Goal: Transaction & Acquisition: Obtain resource

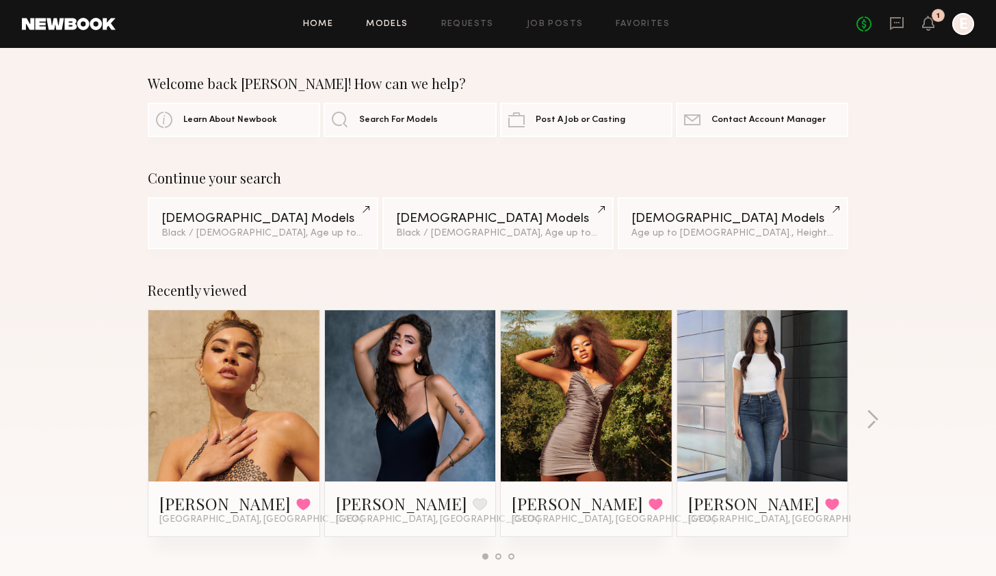
click at [381, 25] on link "Models" at bounding box center [387, 24] width 42 height 9
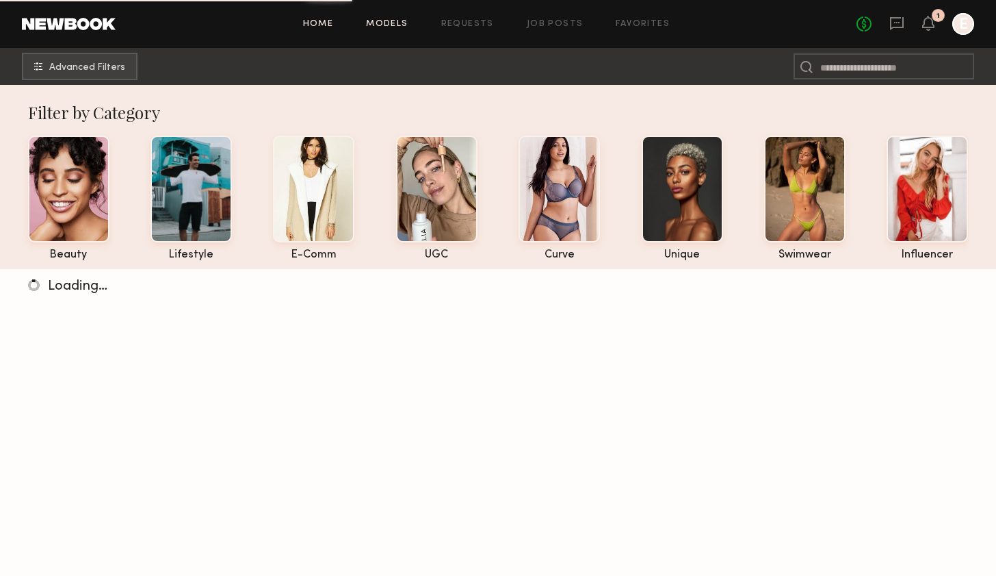
click at [328, 21] on link "Home" at bounding box center [318, 24] width 31 height 9
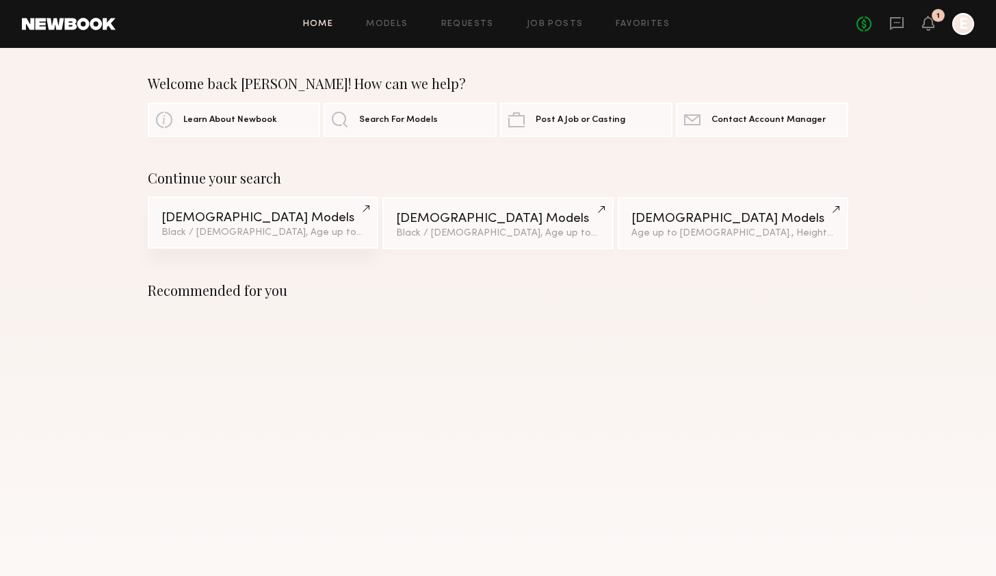
click at [289, 218] on div "[DEMOGRAPHIC_DATA] Models" at bounding box center [263, 217] width 203 height 13
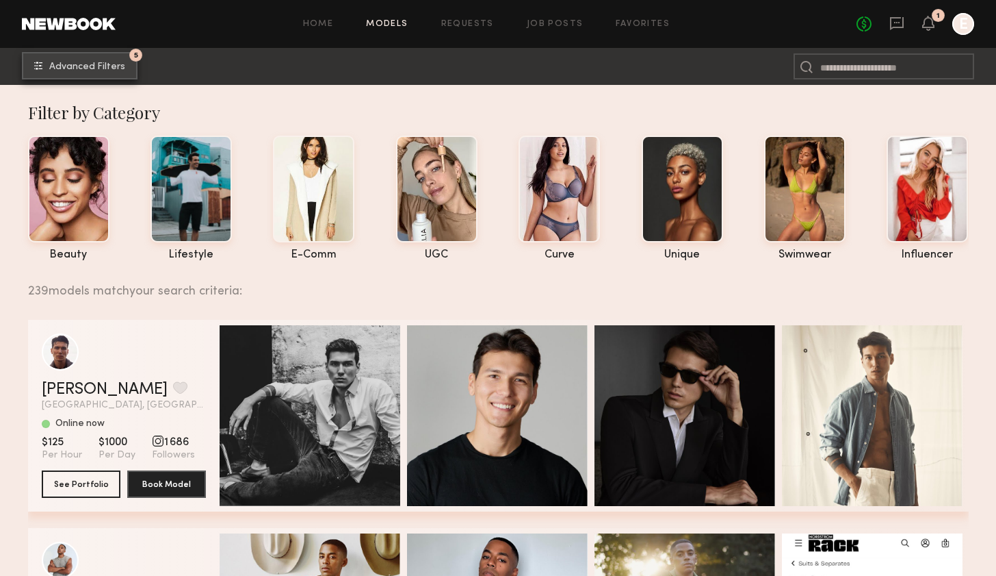
click at [105, 67] on span "Advanced Filters" at bounding box center [87, 67] width 76 height 10
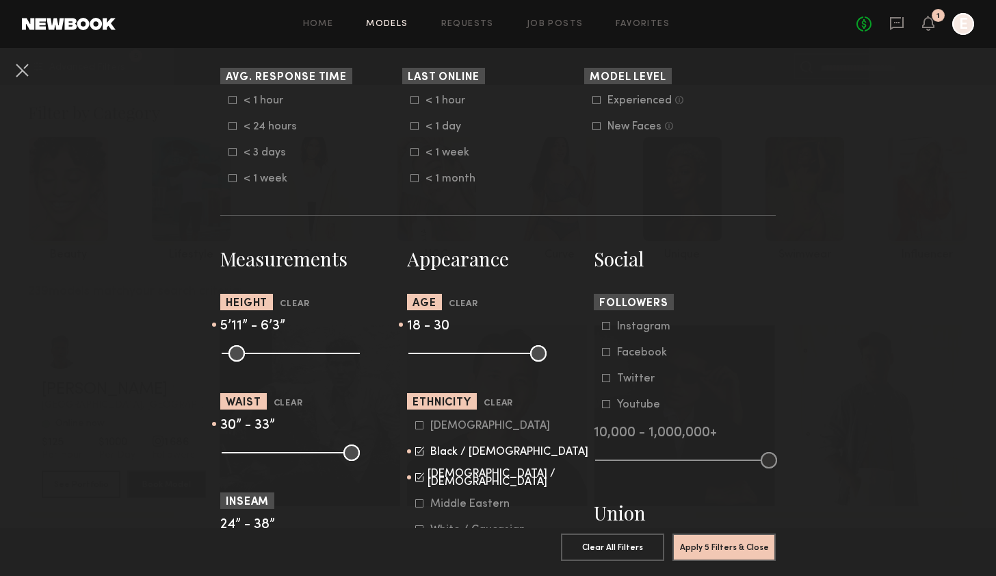
scroll to position [417, 0]
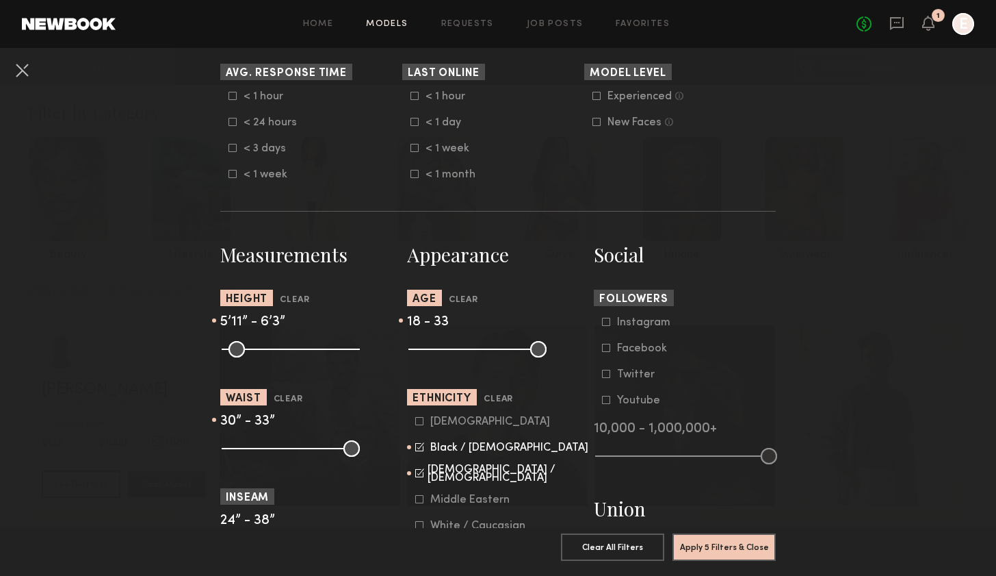
drag, startPoint x: 460, startPoint y: 352, endPoint x: 474, endPoint y: 354, distance: 13.8
type input "**"
click at [474, 354] on input "range" at bounding box center [478, 349] width 138 height 16
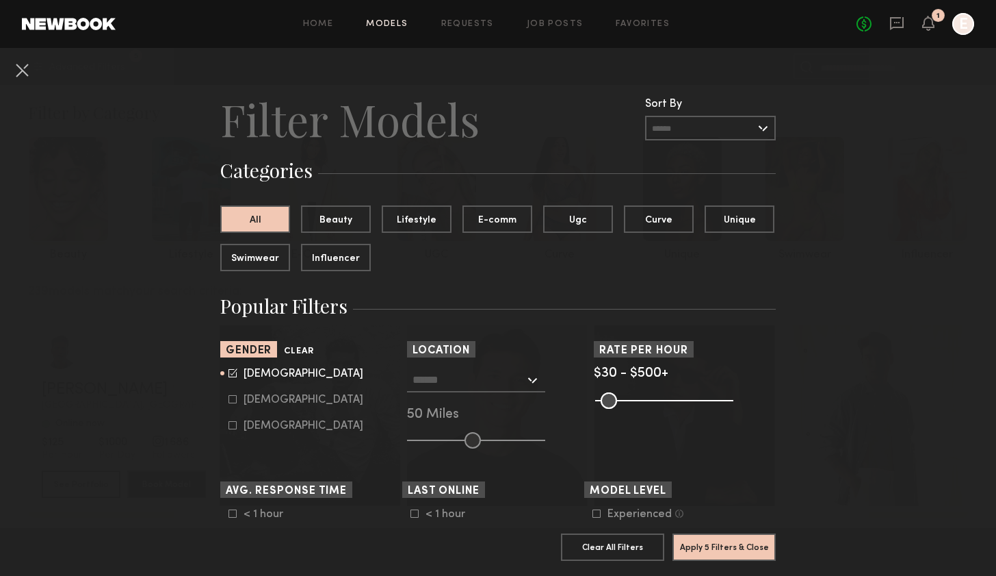
scroll to position [0, 0]
click at [714, 549] on button "Apply 5 Filters & Close" at bounding box center [724, 545] width 103 height 27
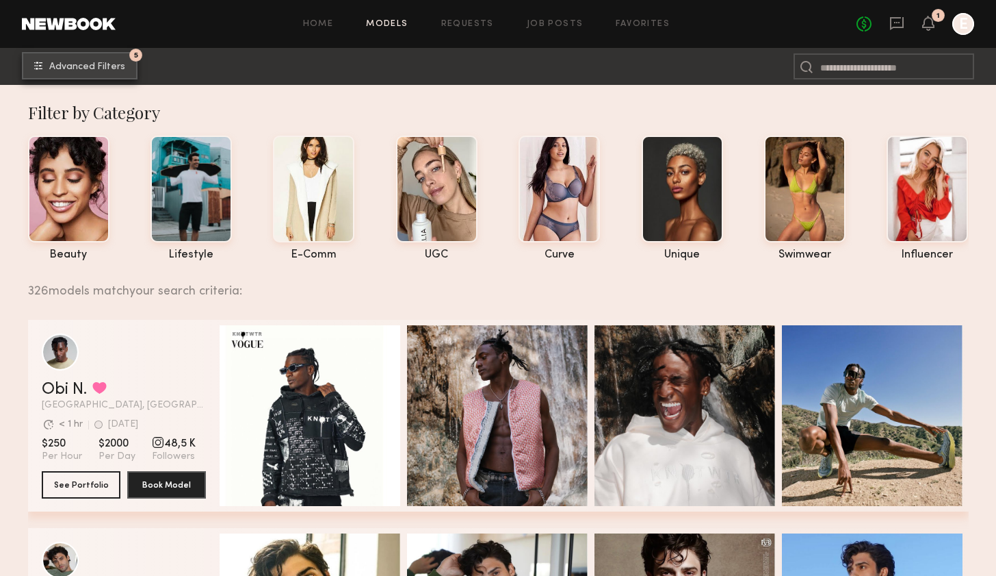
click at [63, 66] on span "Advanced Filters" at bounding box center [87, 67] width 76 height 10
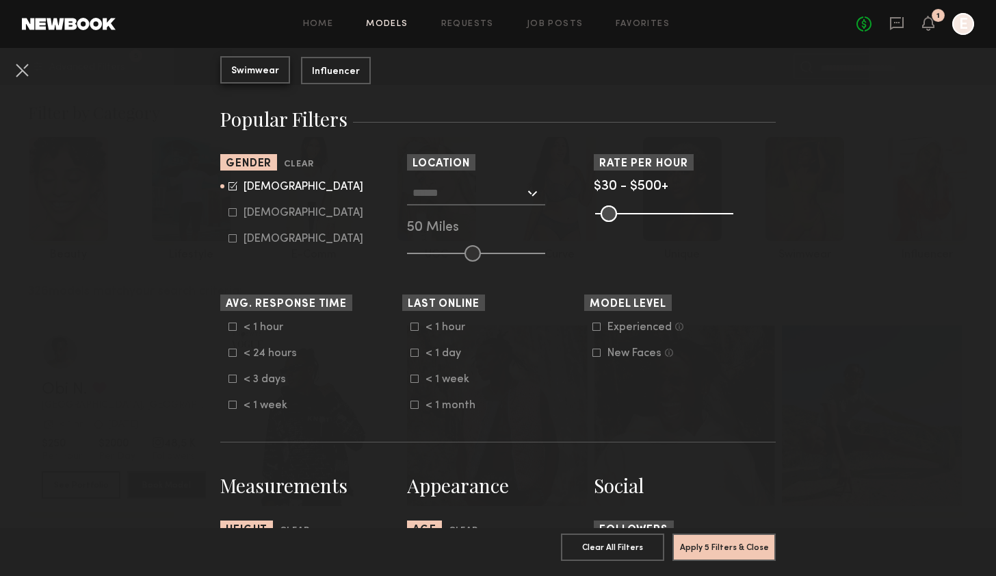
scroll to position [194, 0]
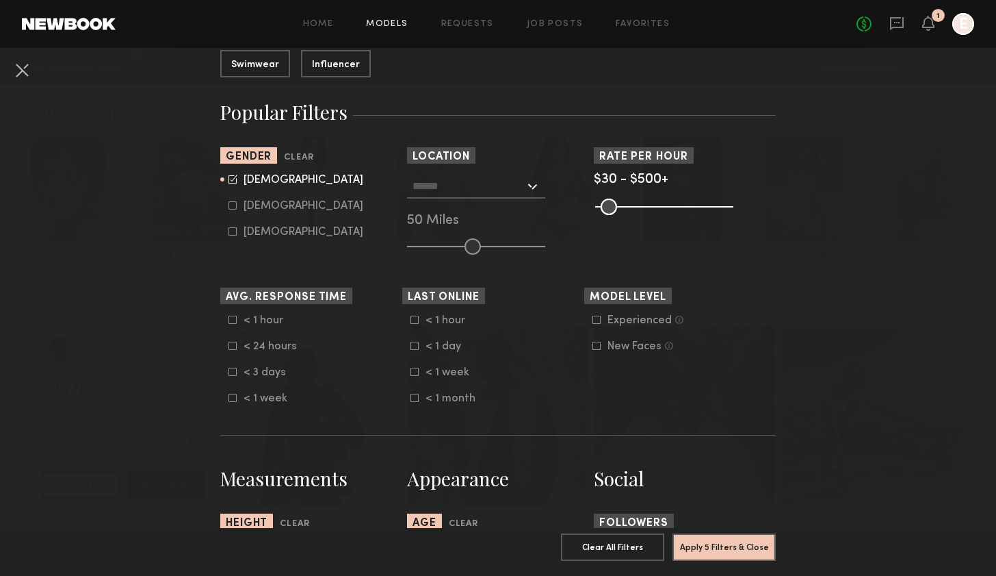
click at [515, 168] on nb-browse-filter "Location Los Angeles, CA New York City, NY Brooklyn, NY Chicago, IL 50 Miles" at bounding box center [498, 200] width 182 height 107
click at [507, 190] on input "text" at bounding box center [469, 185] width 112 height 23
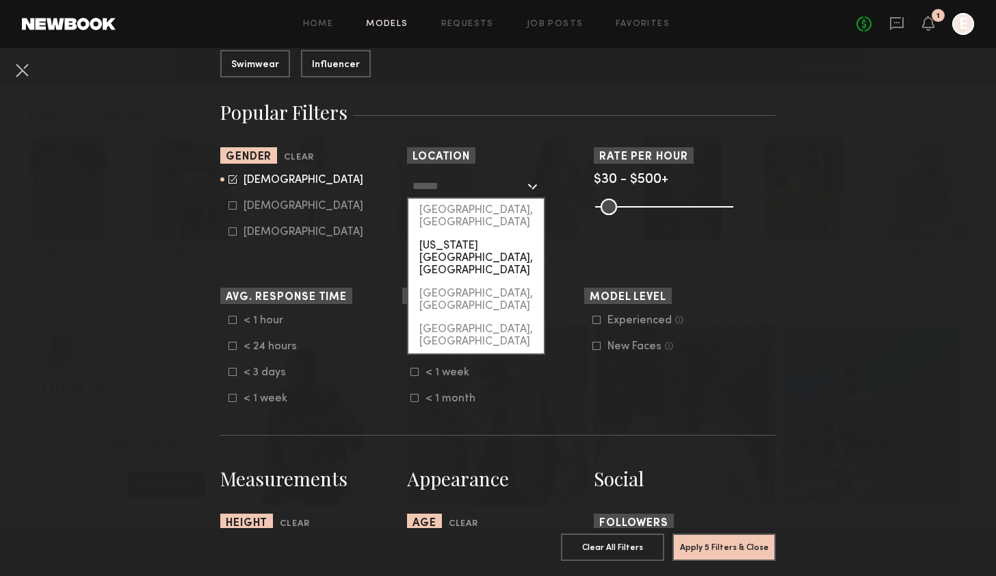
click at [486, 234] on div "New York City, NY" at bounding box center [476, 258] width 135 height 48
type input "**********"
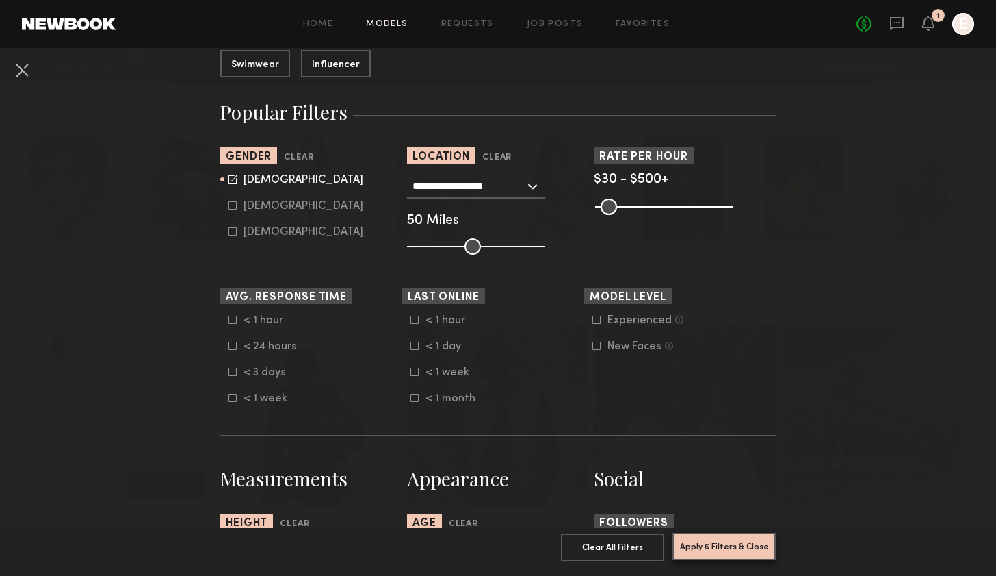
click at [721, 537] on button "Apply 6 Filters & Close" at bounding box center [724, 545] width 103 height 27
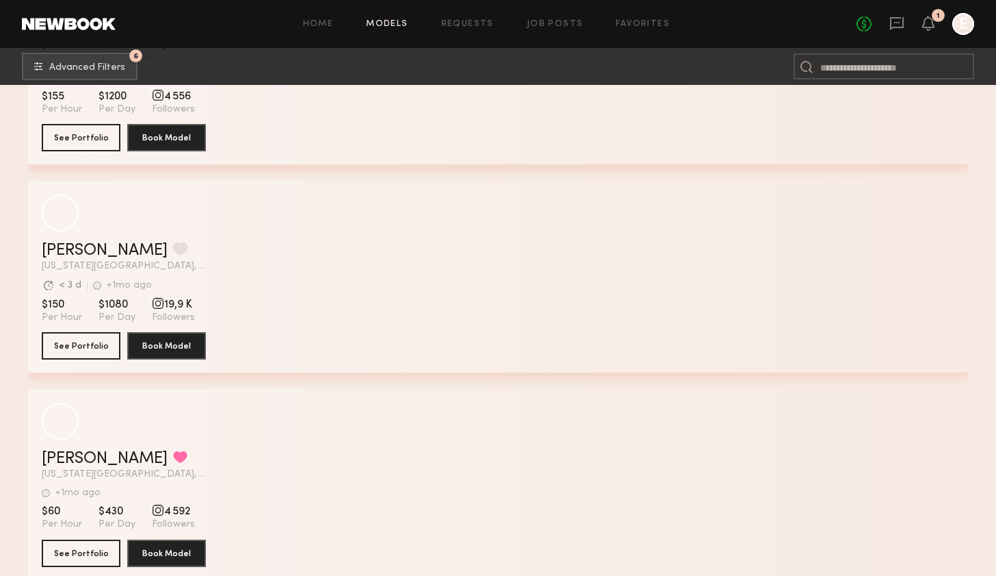
scroll to position [1801, 0]
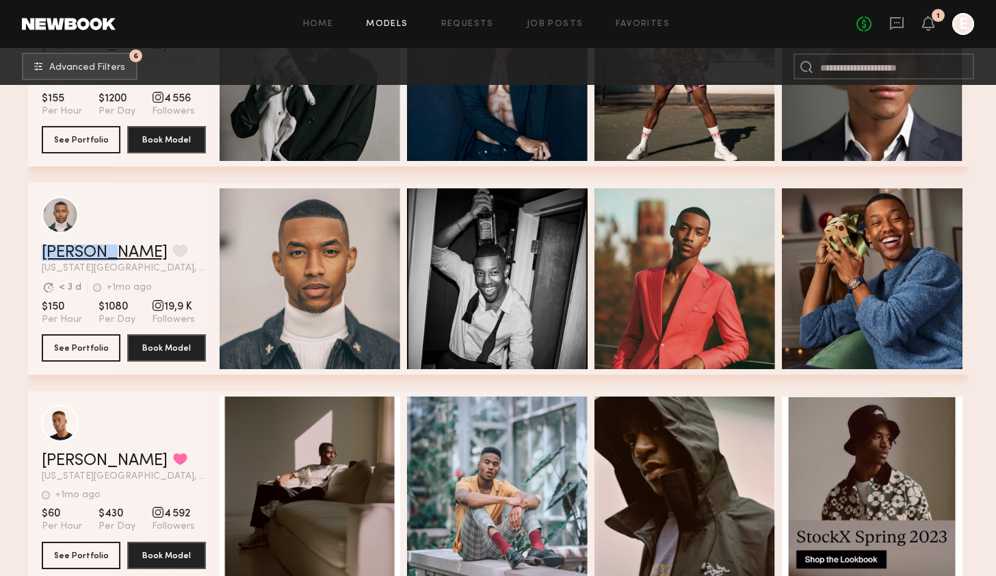
drag, startPoint x: 36, startPoint y: 255, endPoint x: 85, endPoint y: 260, distance: 49.6
click at [85, 260] on div "Jerel A. Favorite New York City, NY Avg. request response time < 3 d +1mo ago L…" at bounding box center [498, 279] width 941 height 192
copy link "Jerel A."
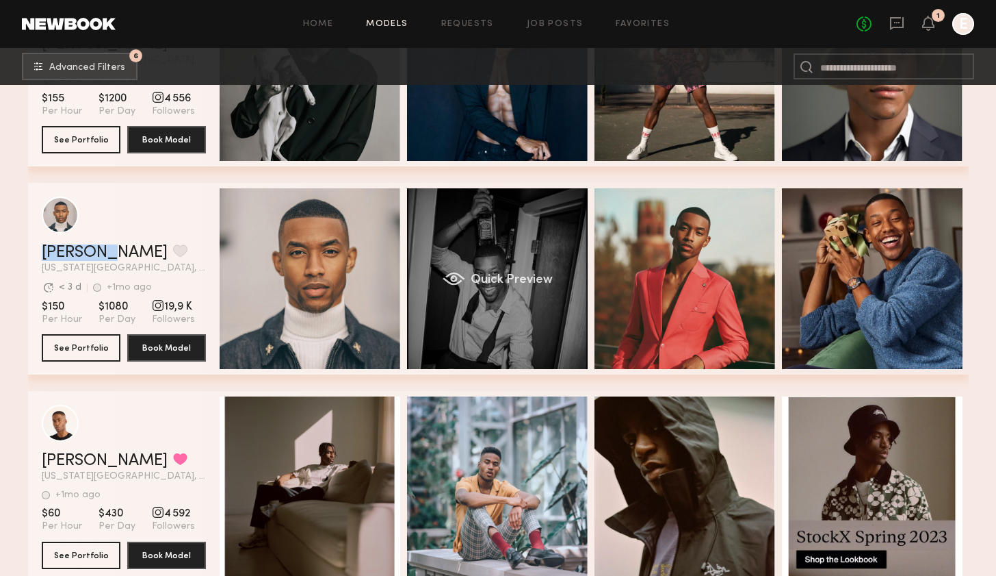
scroll to position [2076, 0]
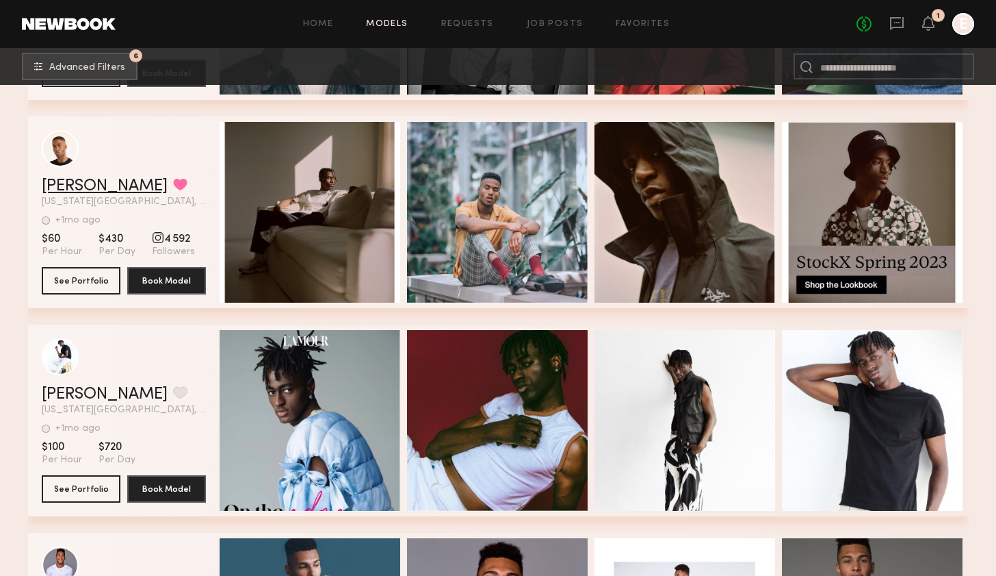
click at [92, 185] on link "patrick p." at bounding box center [105, 186] width 126 height 16
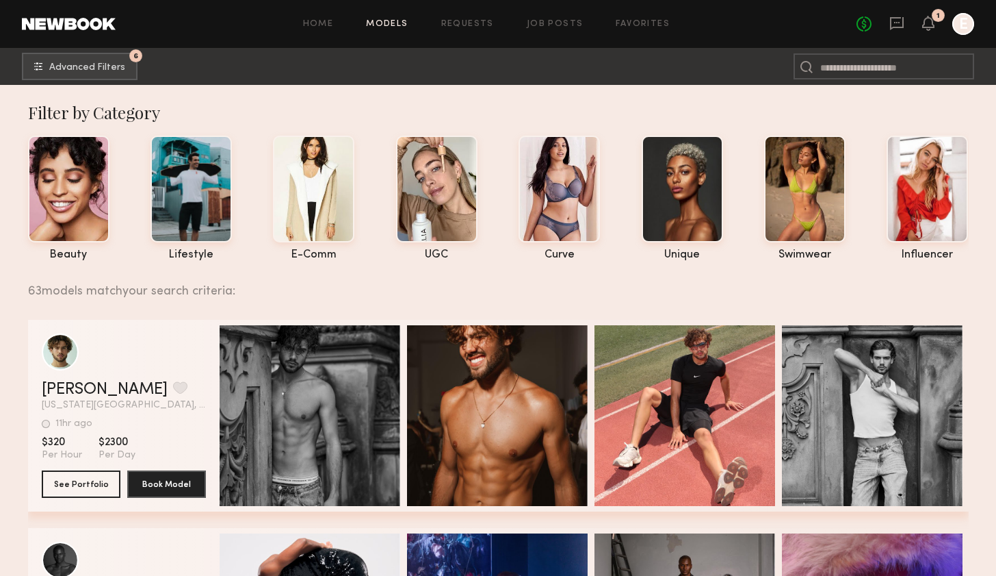
scroll to position [0, 0]
